Goal: Find specific page/section

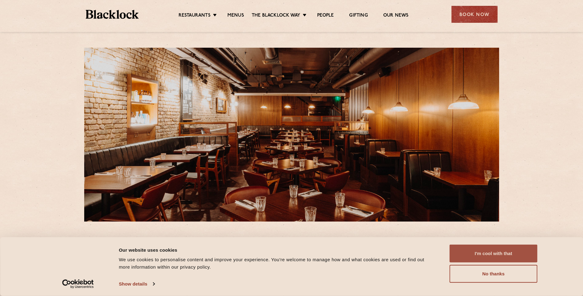
click at [488, 252] on button "I'm cool with that" at bounding box center [494, 253] width 88 height 18
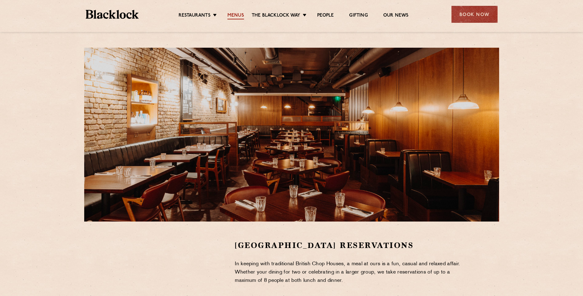
click at [238, 14] on link "Menus" at bounding box center [235, 16] width 17 height 7
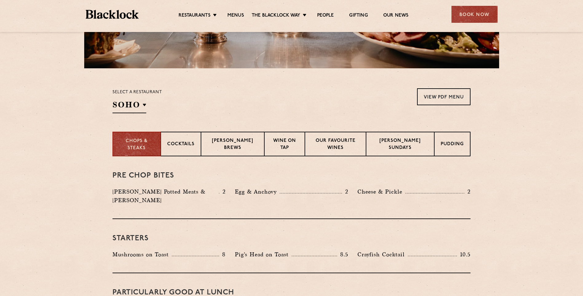
scroll to position [154, 0]
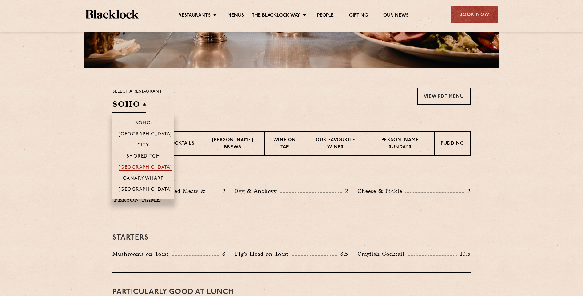
click at [146, 166] on p "[GEOGRAPHIC_DATA]" at bounding box center [146, 168] width 54 height 6
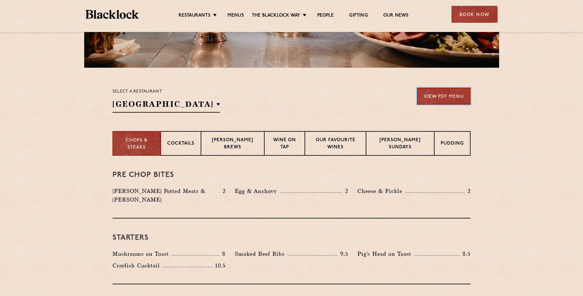
click at [430, 90] on link "View PDF Menu" at bounding box center [443, 96] width 53 height 17
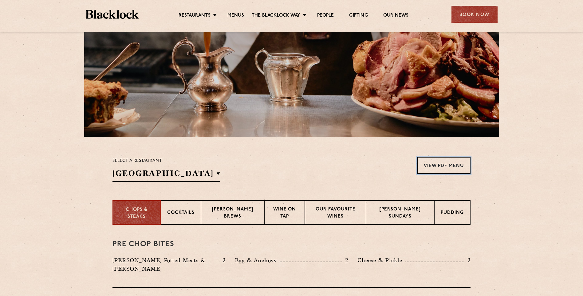
scroll to position [31, 0]
